Goal: Information Seeking & Learning: Learn about a topic

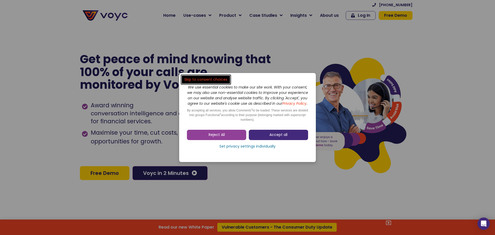
click at [271, 135] on span "Accept all" at bounding box center [278, 134] width 18 height 5
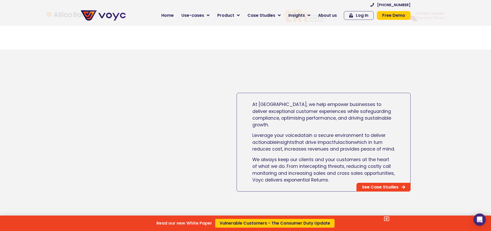
scroll to position [206, 0]
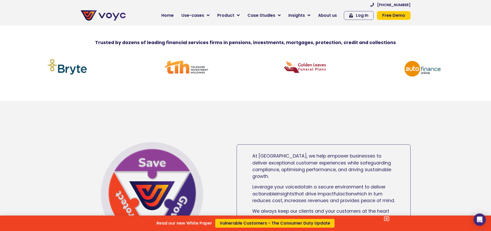
click at [281, 15] on div "Read our new White Paper Vulnerable Customers - The Consumer Duty Update" at bounding box center [245, 115] width 491 height 231
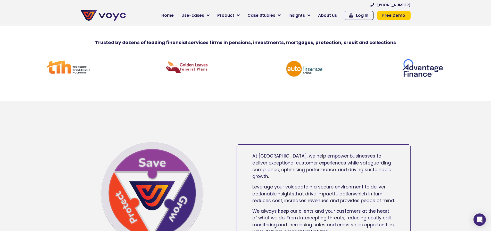
click at [281, 15] on icon at bounding box center [279, 15] width 3 height 5
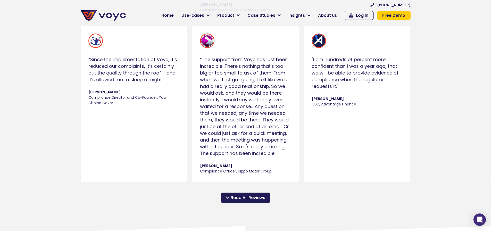
scroll to position [593, 0]
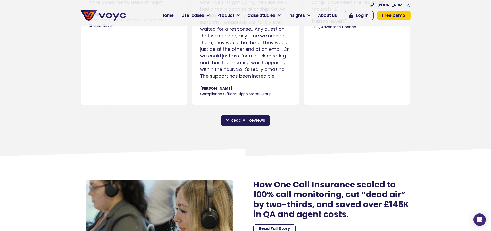
click at [228, 126] on div "Read All Reviews" at bounding box center [246, 120] width 50 height 10
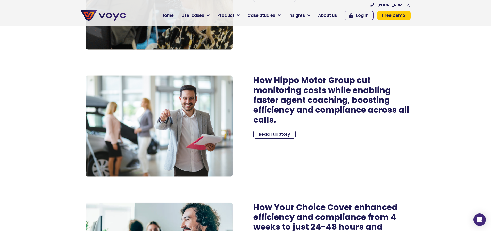
scroll to position [1907, 0]
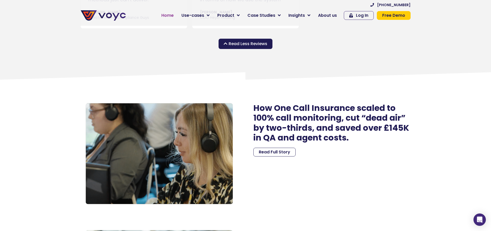
click at [174, 14] on span "Home" at bounding box center [167, 15] width 12 height 6
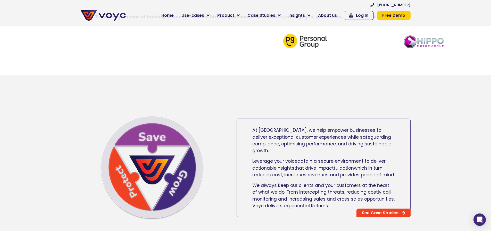
scroll to position [258, 0]
